Goal: Transaction & Acquisition: Purchase product/service

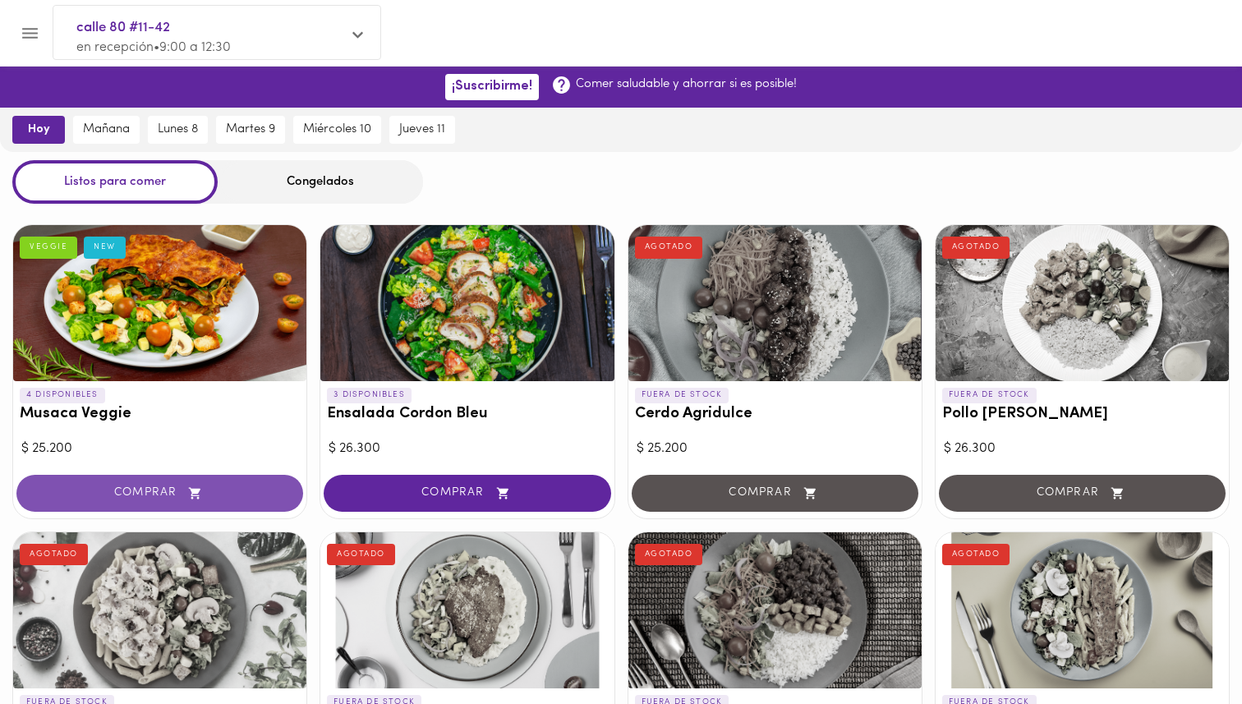
click at [152, 485] on button "COMPRAR" at bounding box center [159, 493] width 287 height 37
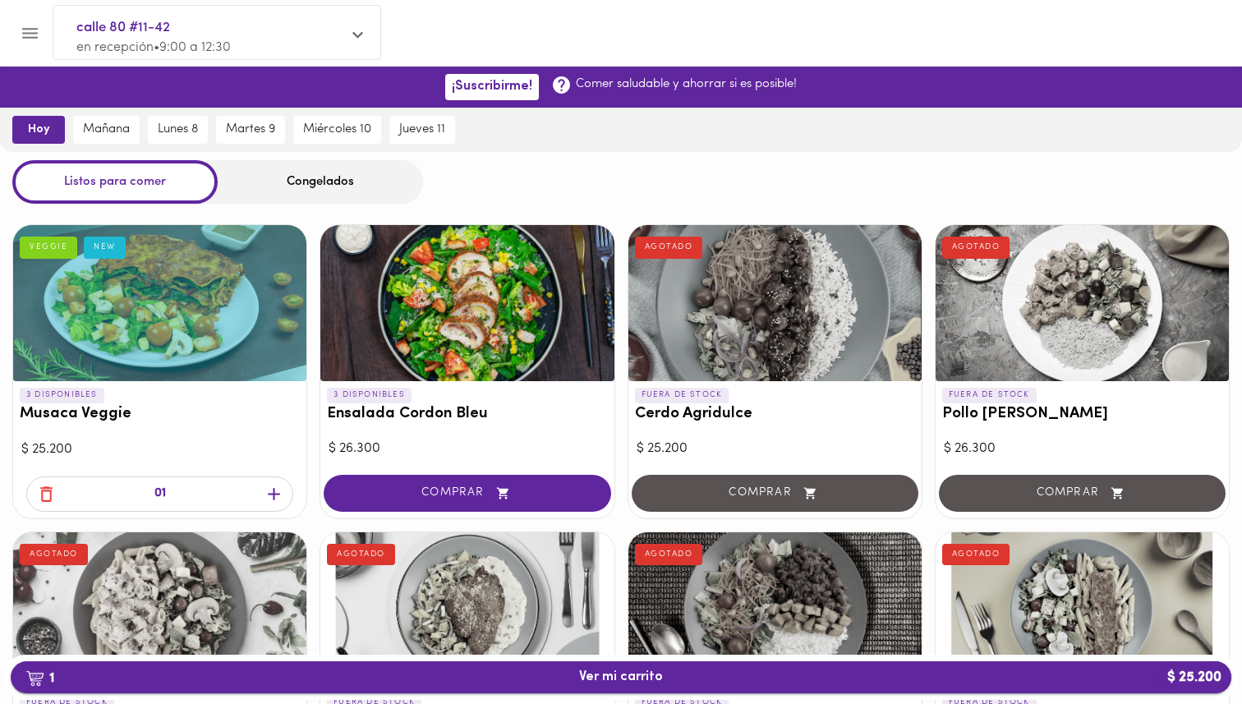
click at [419, 675] on span "1 Ver mi carrito $ 25.200" at bounding box center [621, 678] width 1195 height 16
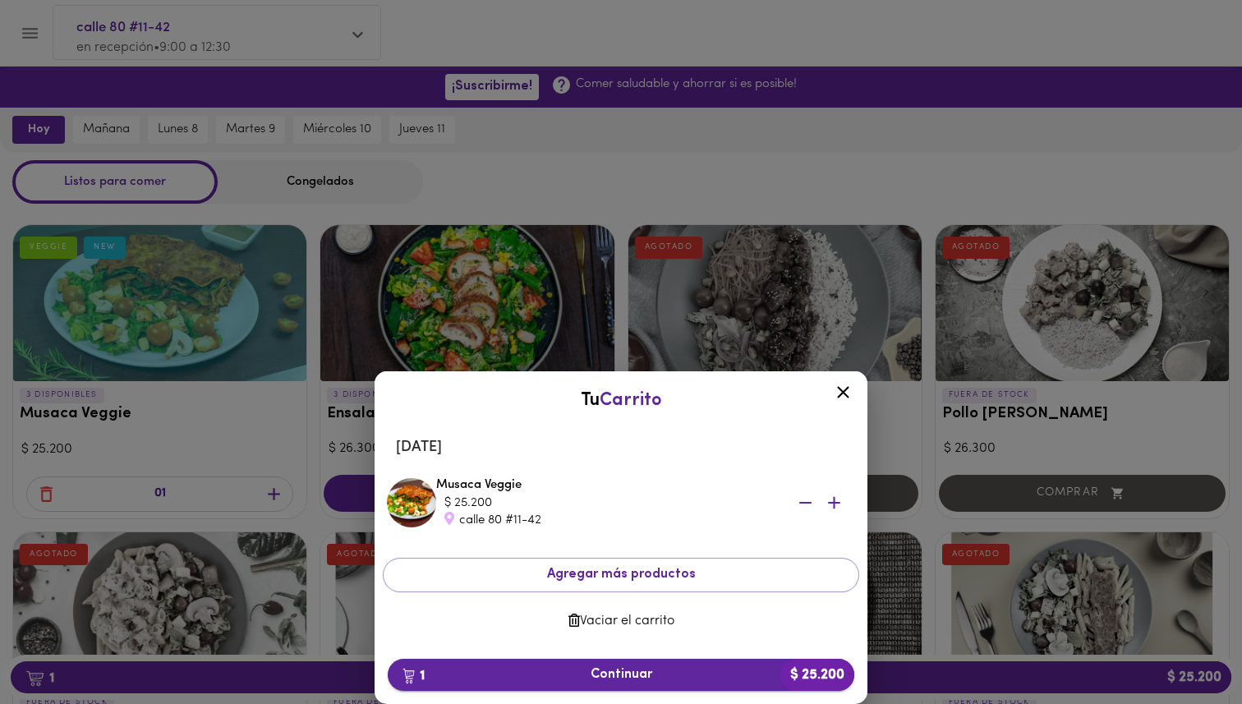
click at [555, 673] on span "1 Continuar $ 25.200" at bounding box center [621, 675] width 440 height 16
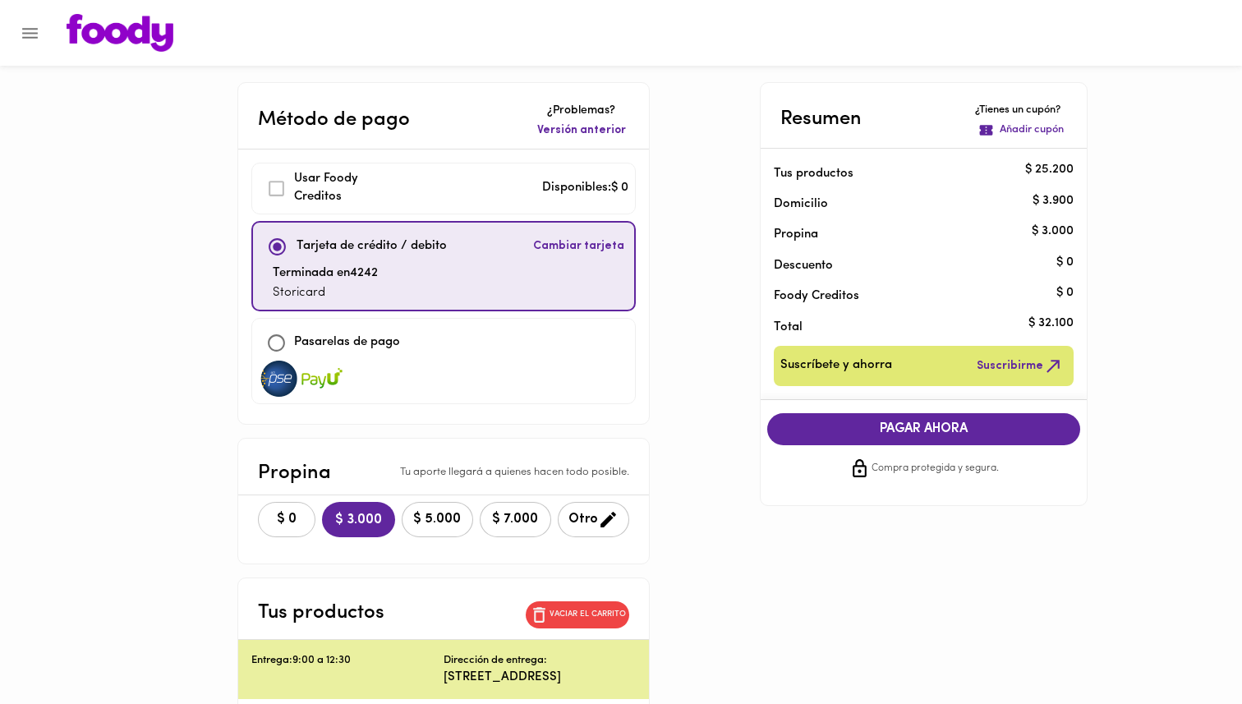
click at [298, 516] on span "$ 0" at bounding box center [287, 520] width 36 height 16
click at [859, 422] on span "PAGAR AHORA" at bounding box center [924, 429] width 281 height 16
